Goal: Task Accomplishment & Management: Manage account settings

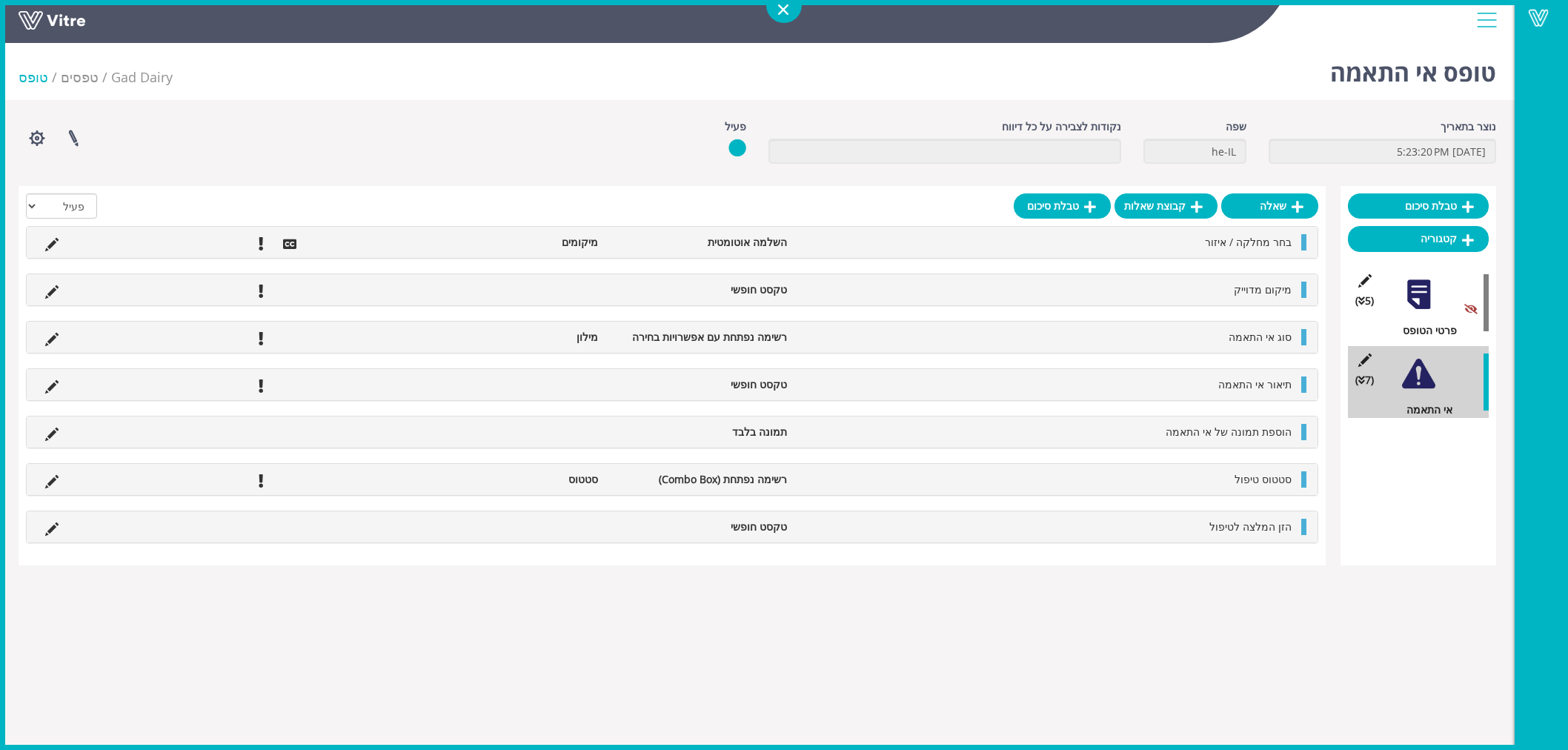
scroll to position [37, 0]
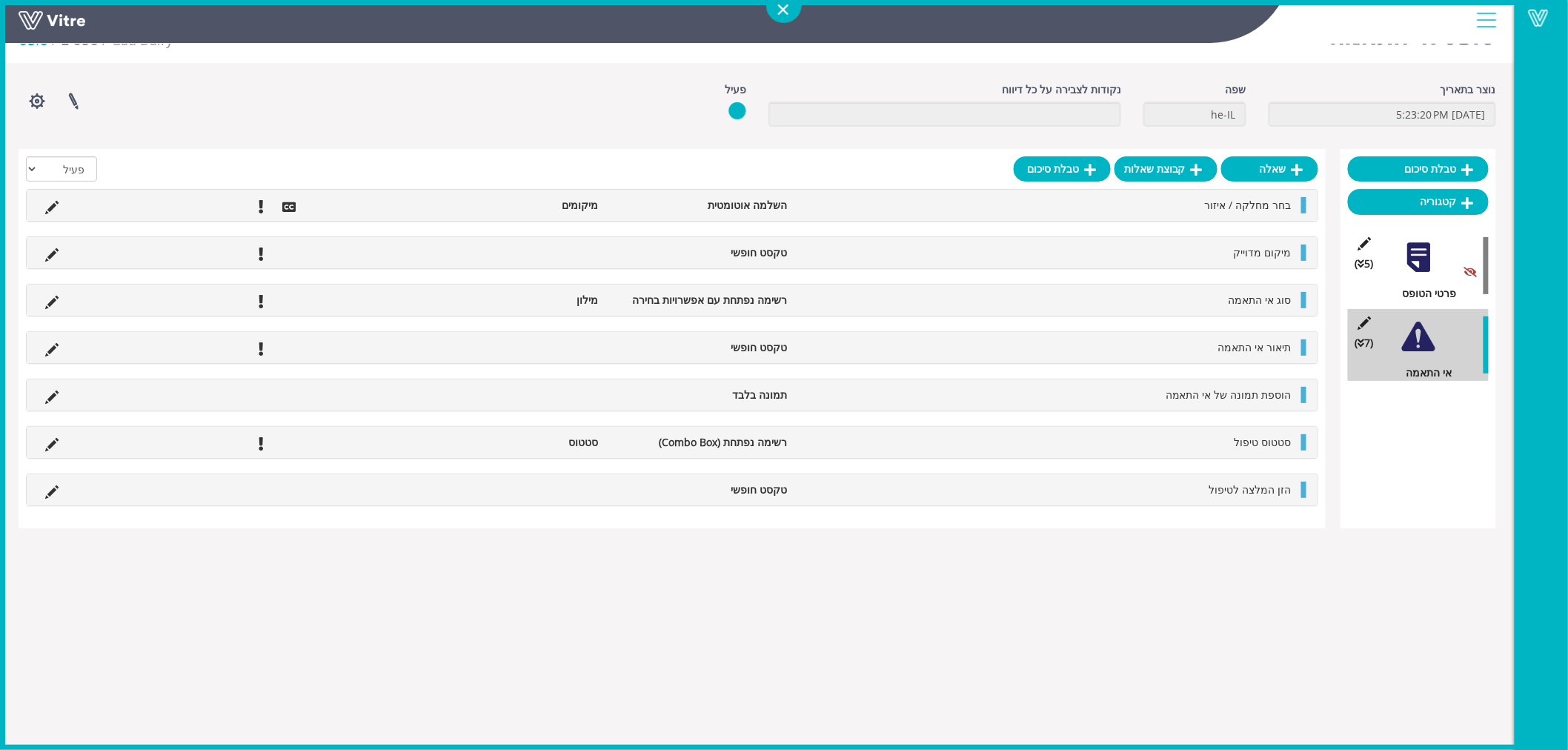
click at [797, 10] on div at bounding box center [784, 5] width 36 height 36
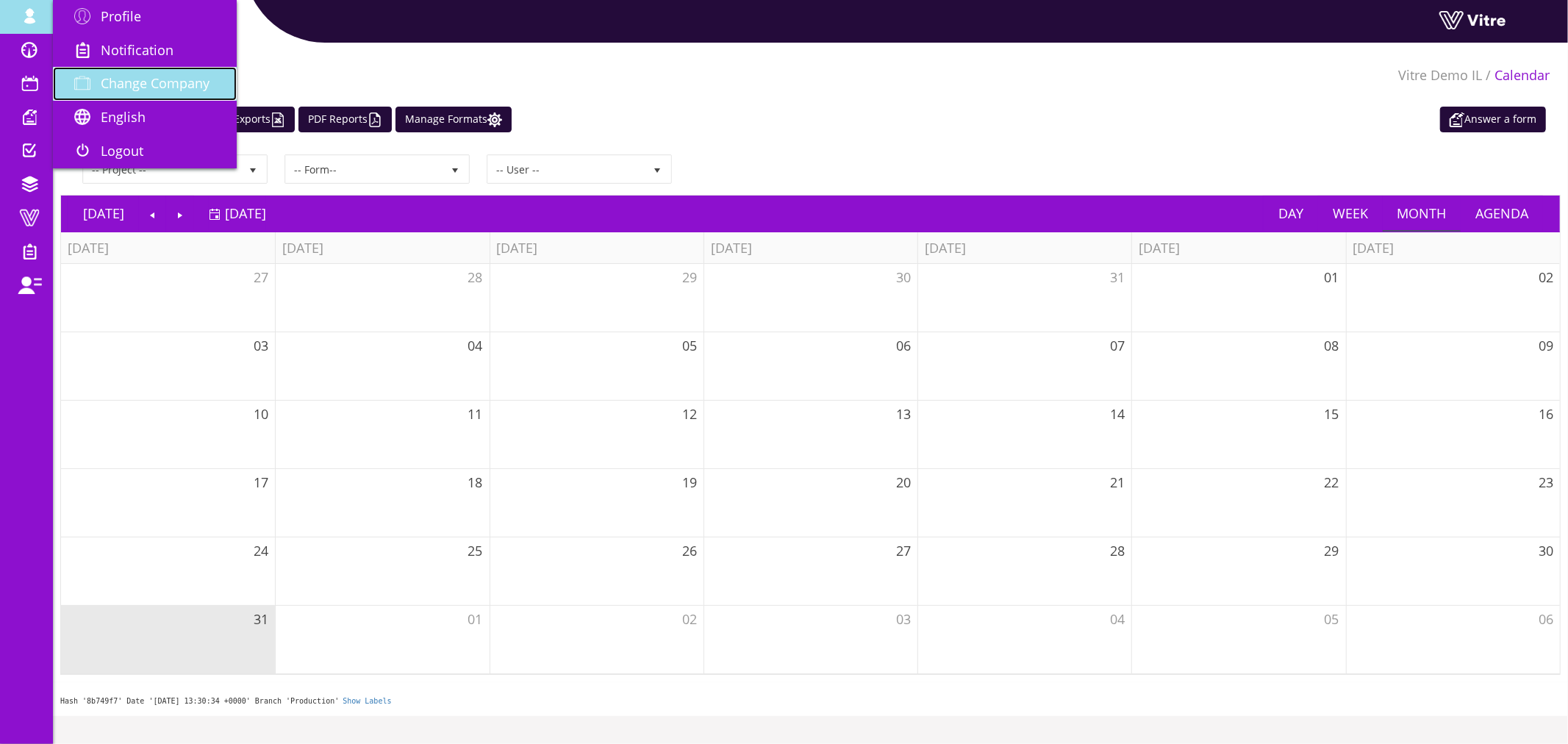
click at [135, 71] on link "Change Company" at bounding box center [144, 84] width 184 height 34
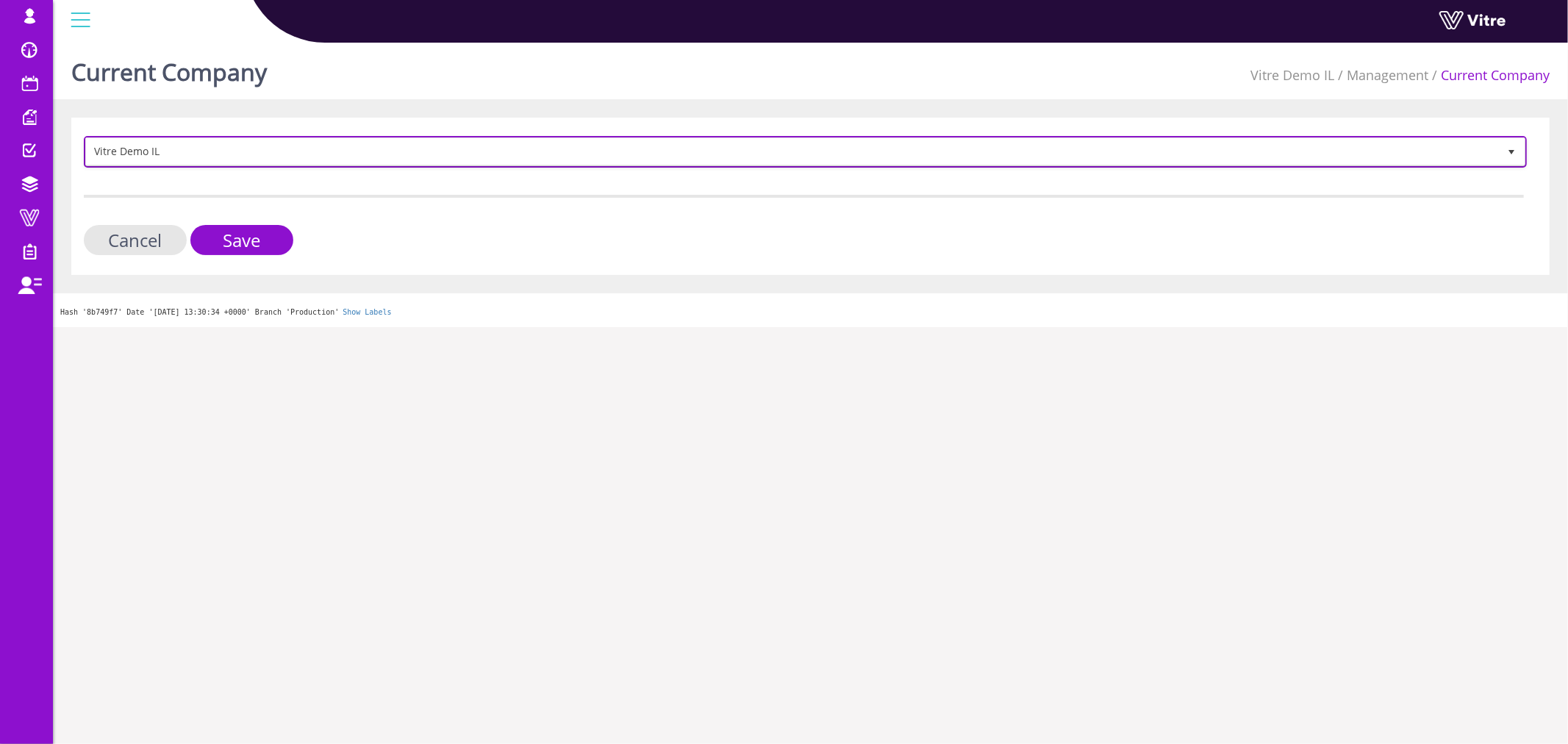
click at [167, 147] on span "Vitre Demo IL" at bounding box center [792, 151] width 1412 height 27
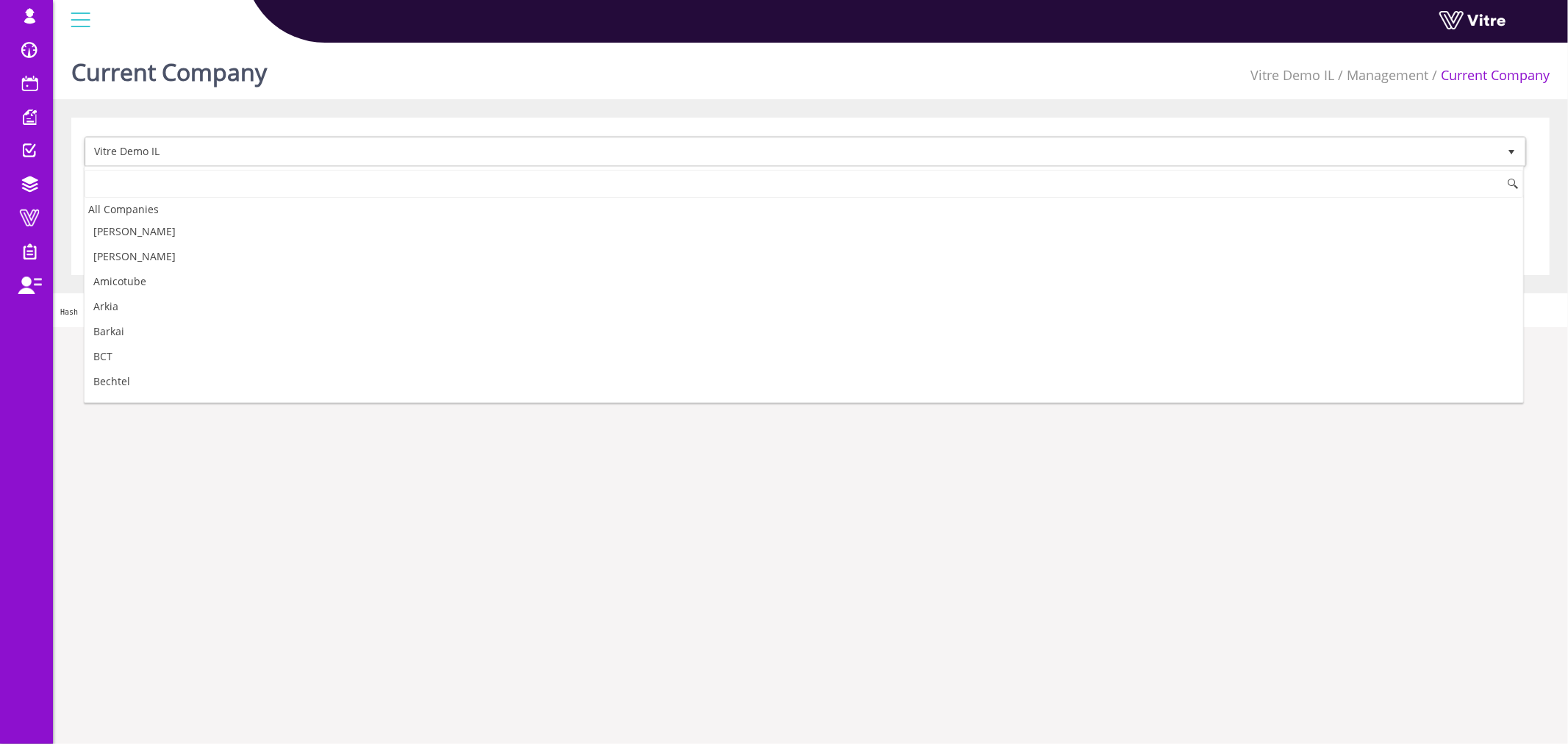
scroll to position [2033, 0]
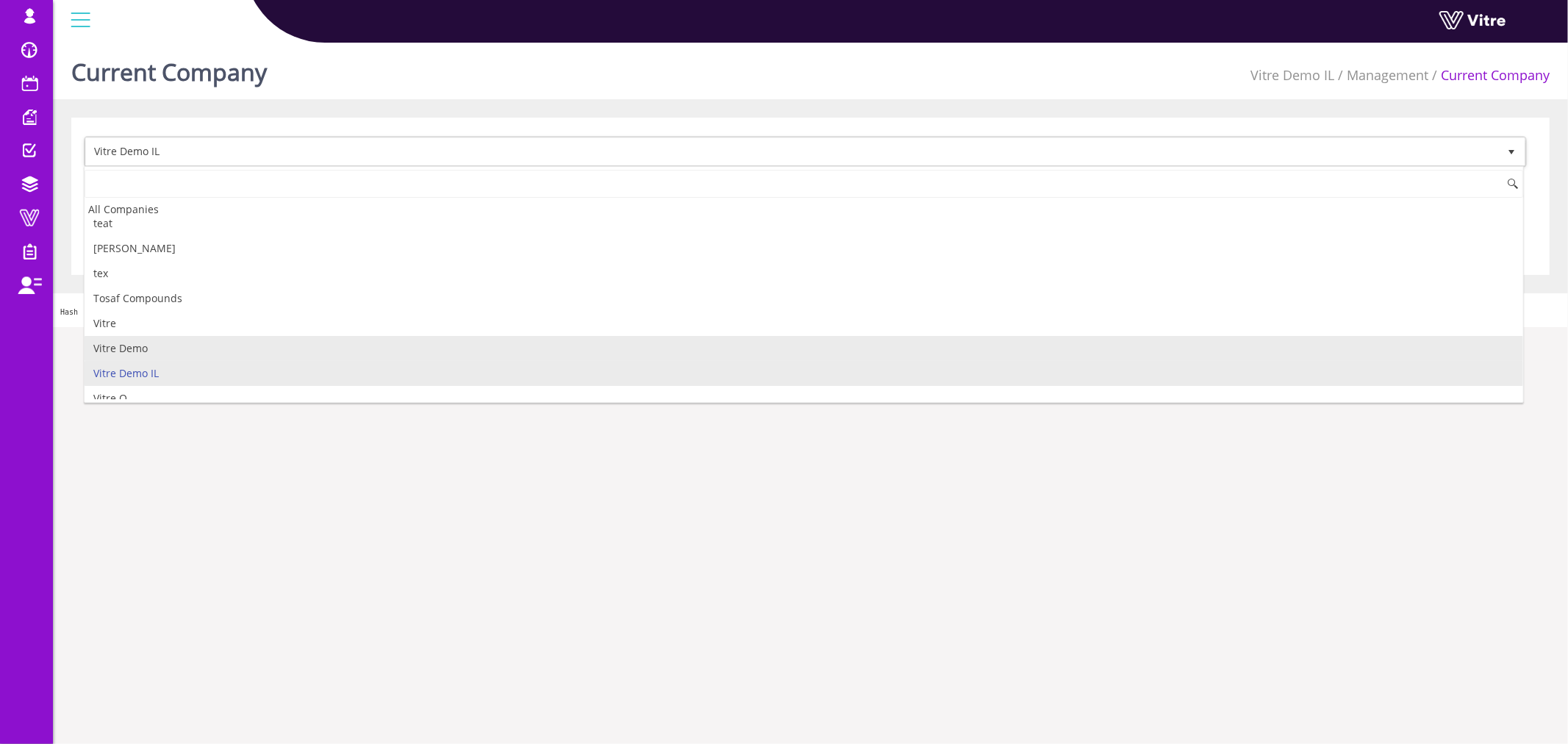
click at [145, 358] on li "Vitre Demo" at bounding box center [804, 348] width 1439 height 25
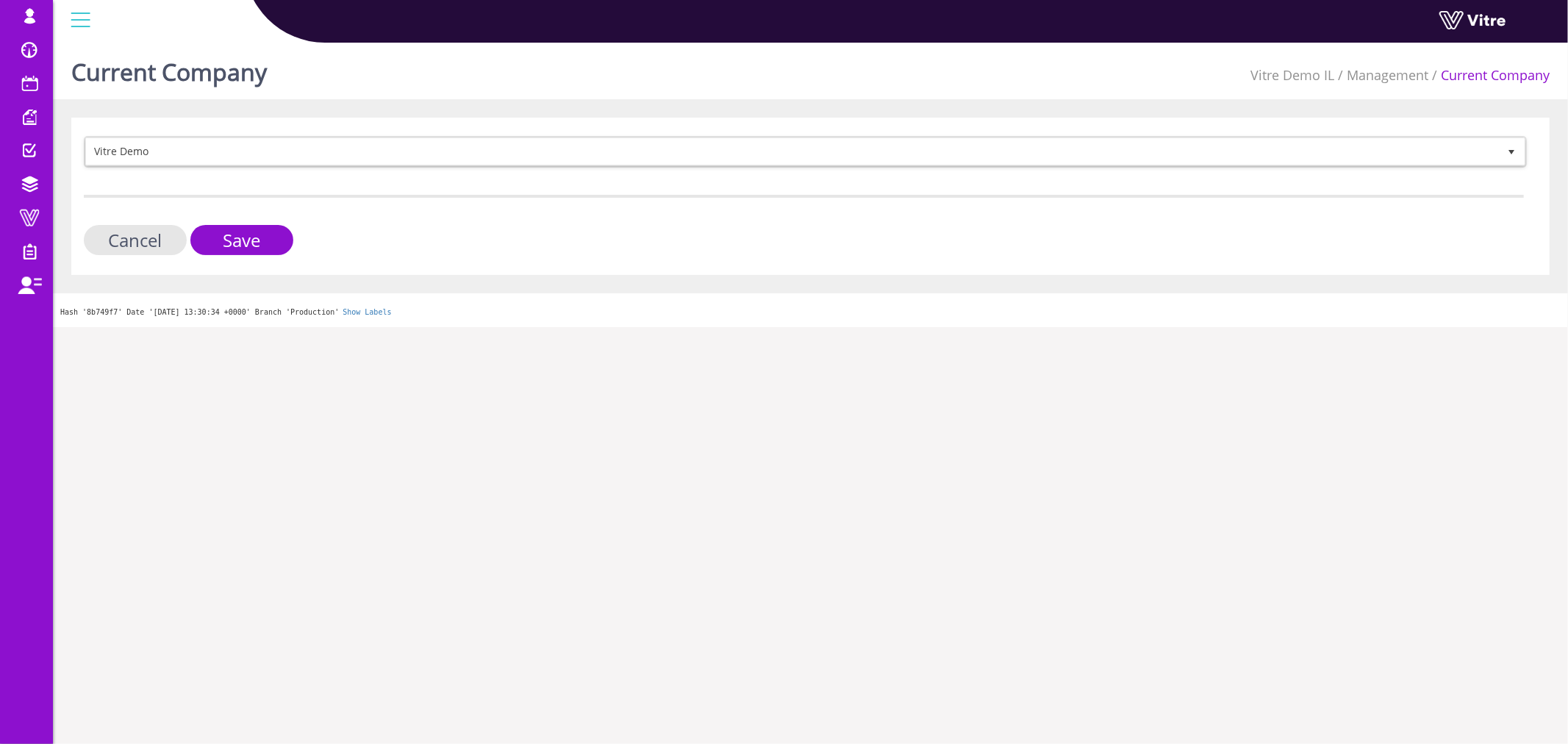
click at [218, 255] on div "Vitre Demo 412 Cancel Save" at bounding box center [810, 196] width 1478 height 158
click at [240, 229] on input "Save" at bounding box center [242, 240] width 103 height 30
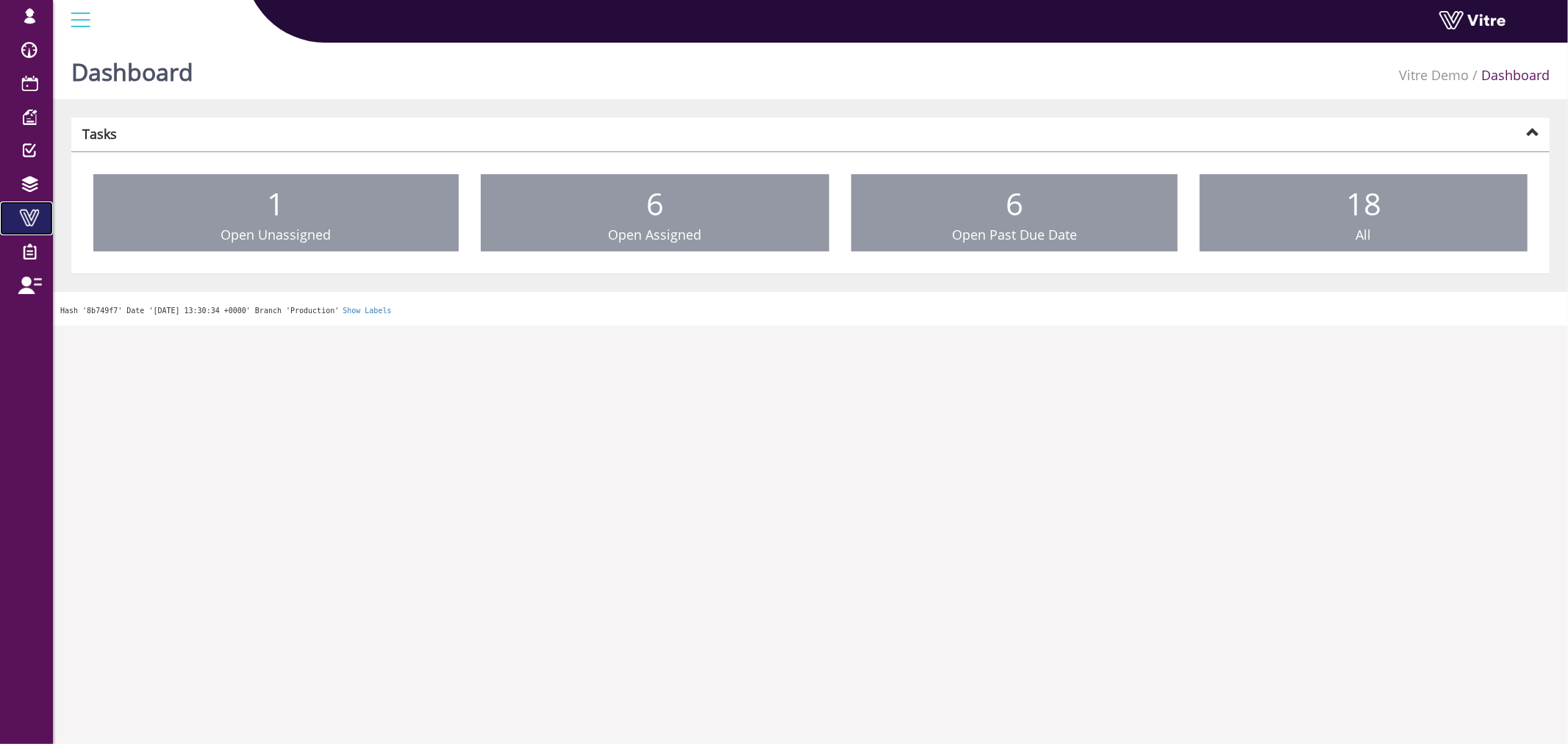
click at [24, 217] on span at bounding box center [29, 218] width 37 height 17
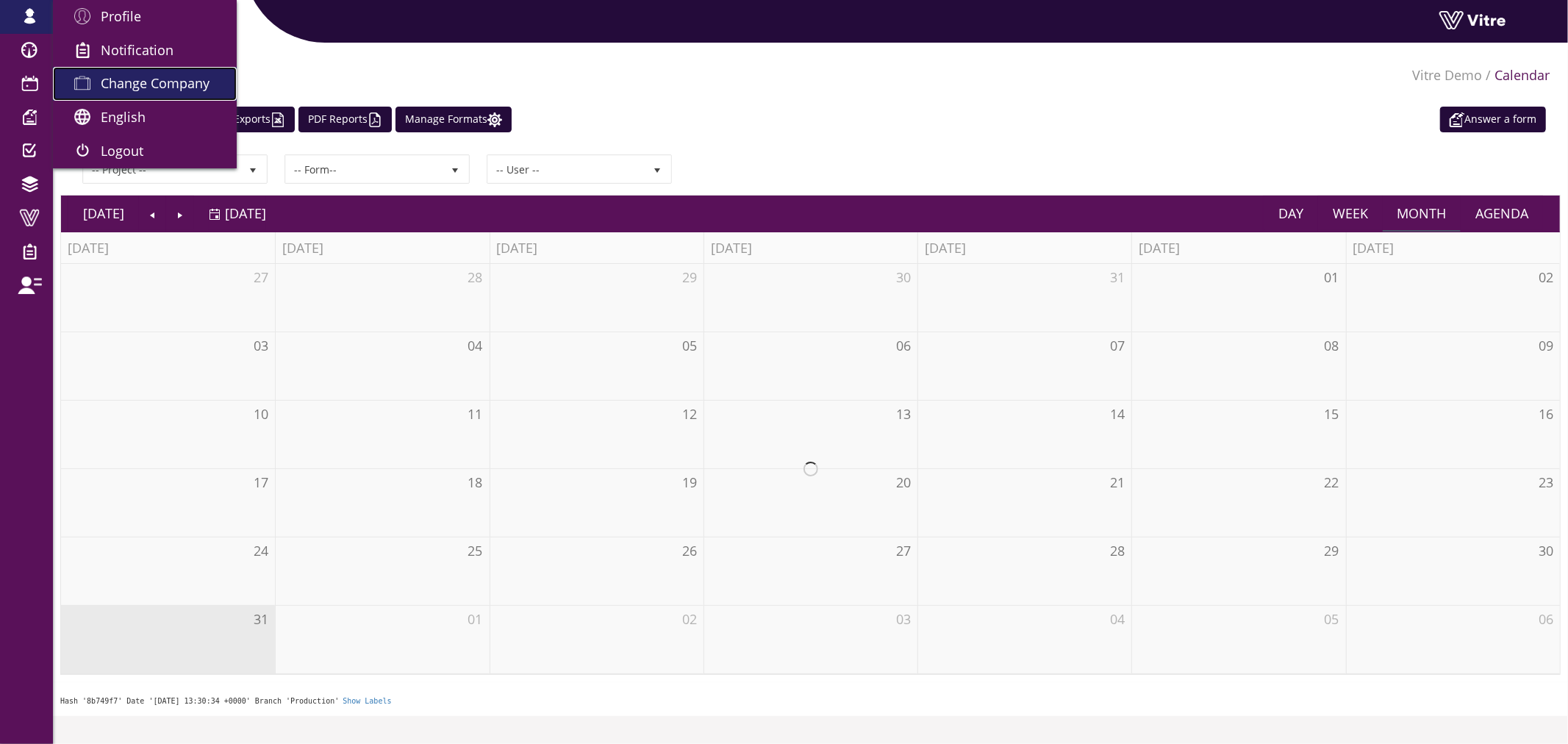
click at [138, 80] on span "Change Company" at bounding box center [155, 83] width 109 height 17
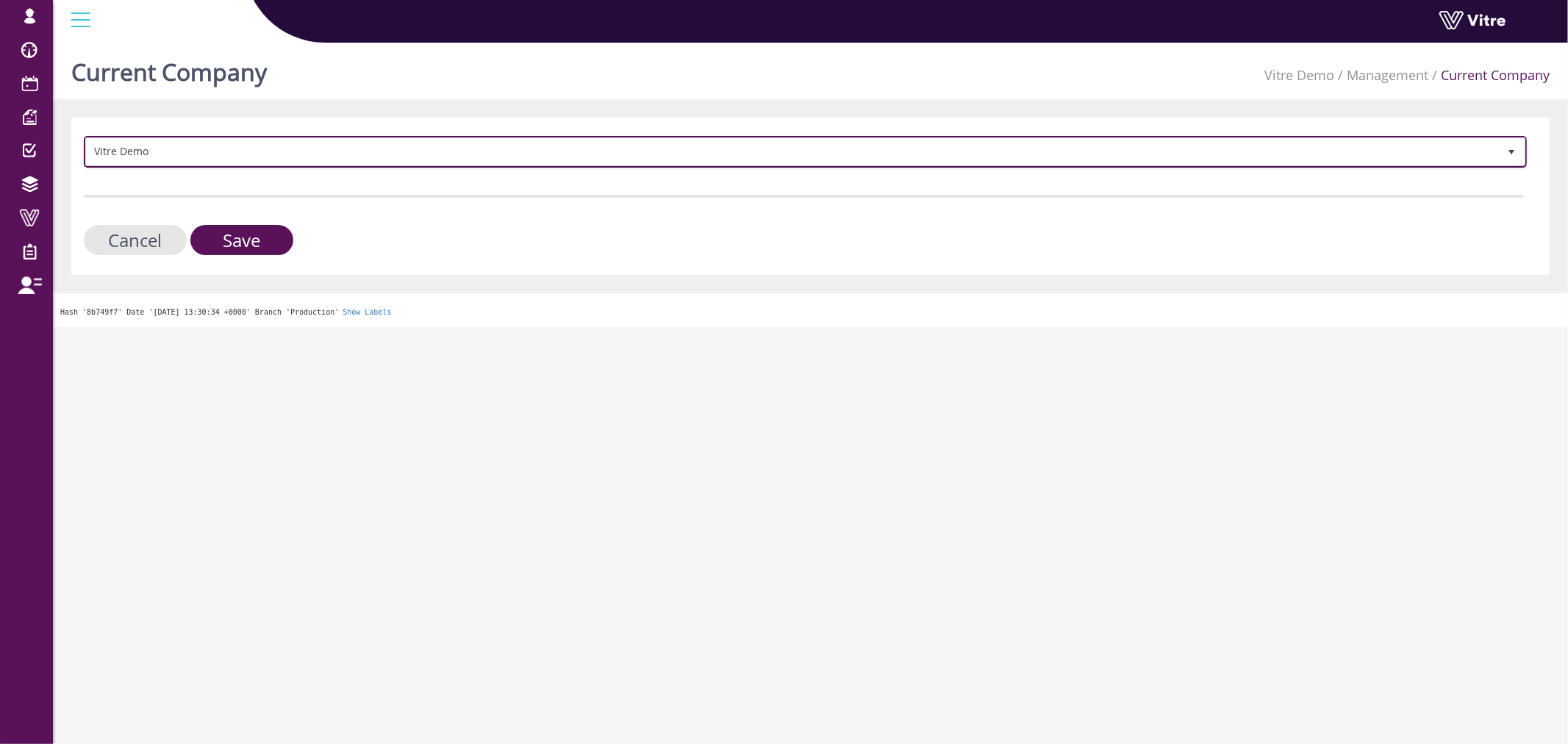
click at [211, 151] on span "Vitre Demo" at bounding box center [792, 151] width 1412 height 27
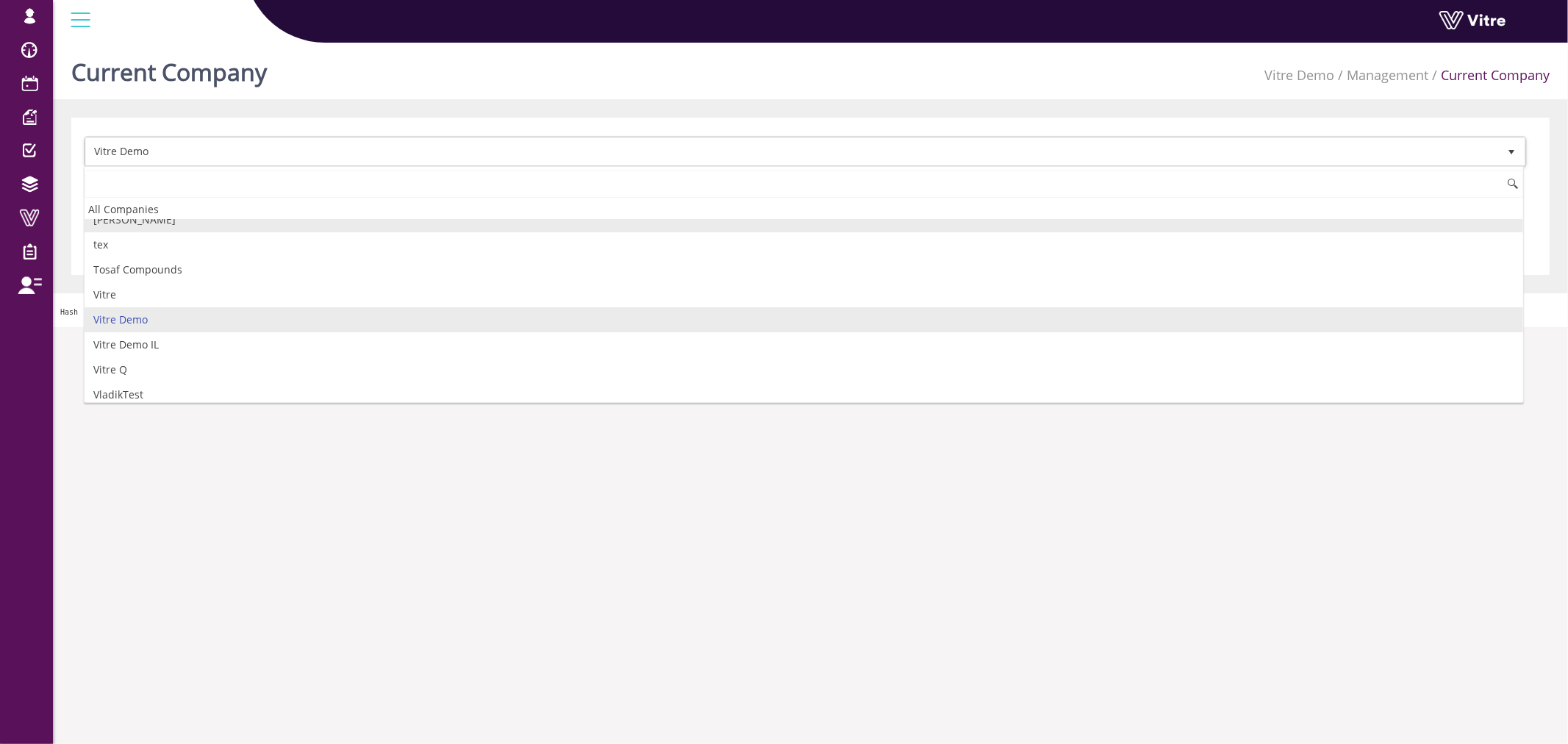
scroll to position [2089, 0]
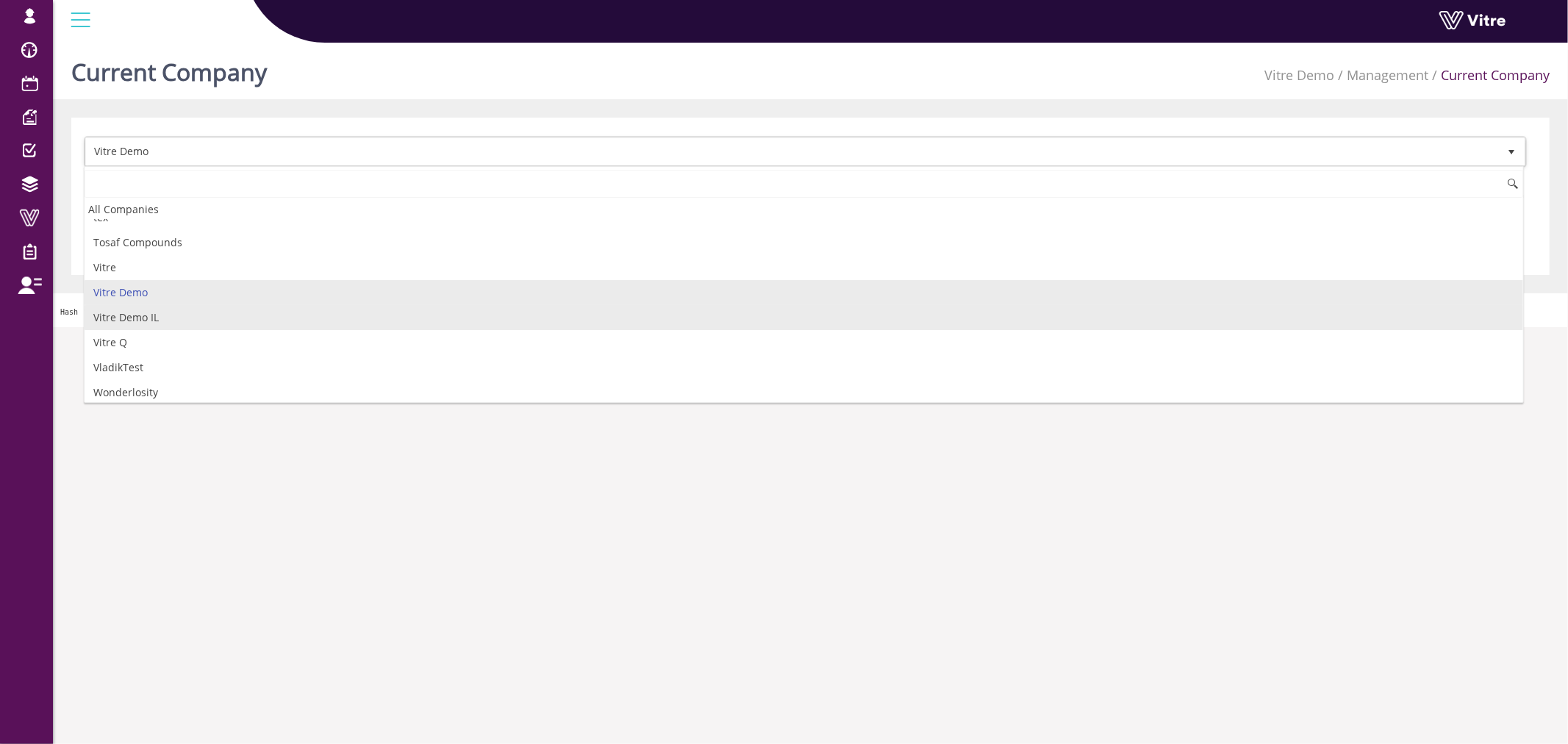
click at [180, 330] on li "Vitre Demo IL" at bounding box center [804, 318] width 1439 height 25
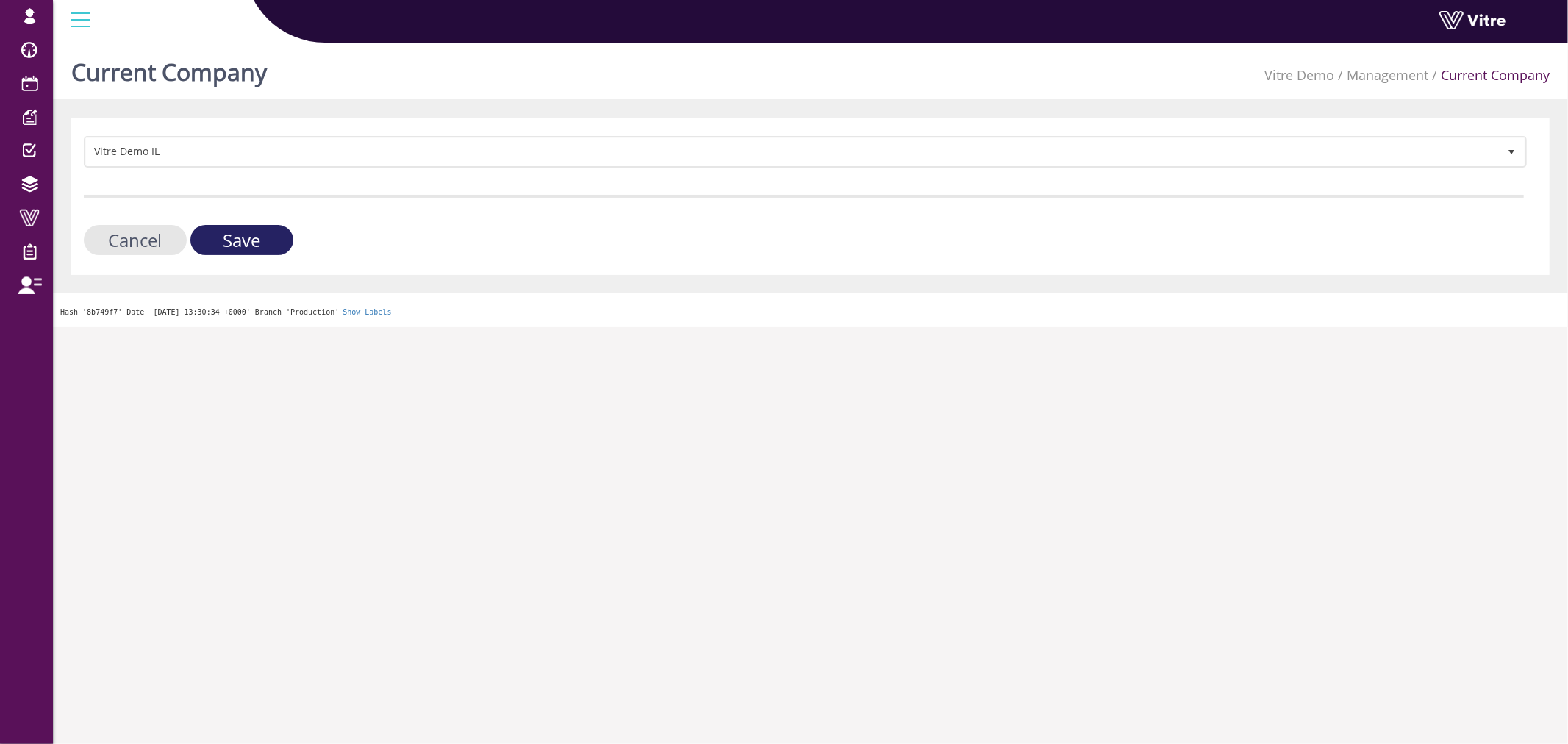
click at [266, 247] on input "Save" at bounding box center [242, 240] width 103 height 30
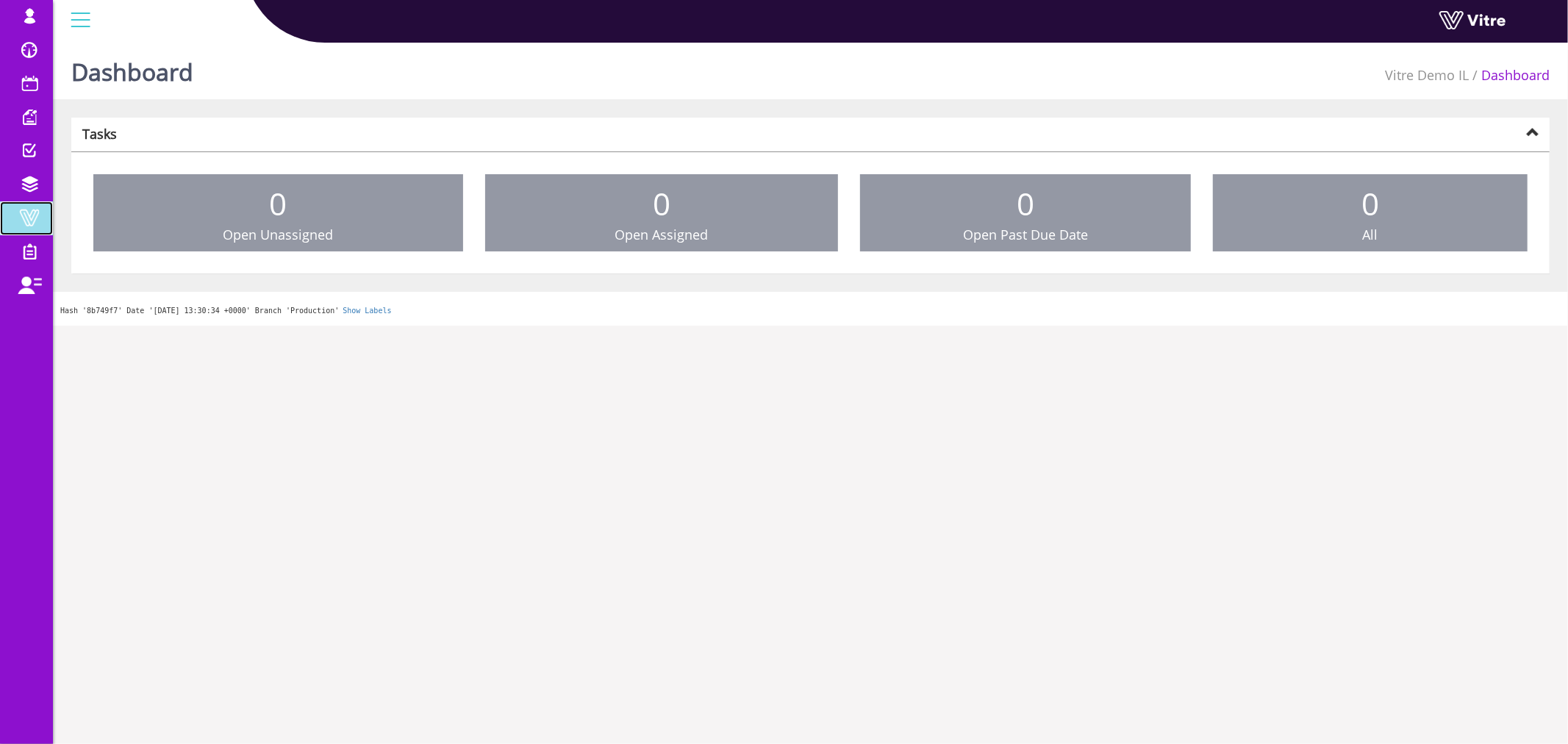
click at [39, 223] on span at bounding box center [29, 218] width 37 height 17
